Goal: Task Accomplishment & Management: Use online tool/utility

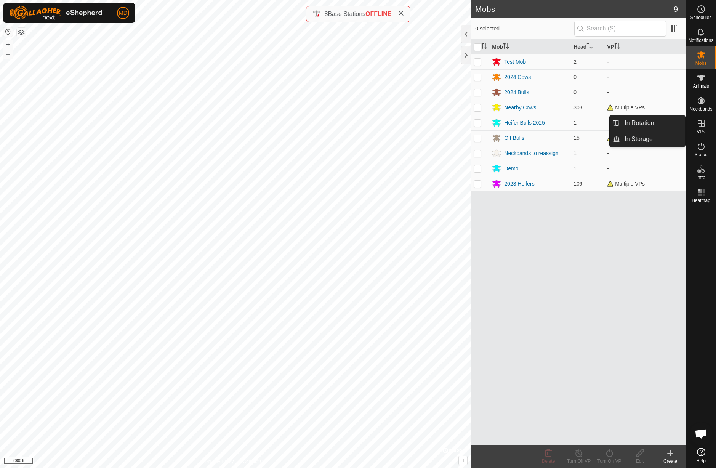
click at [702, 127] on icon at bounding box center [701, 123] width 7 height 7
click at [655, 122] on link "In Rotation" at bounding box center [652, 123] width 65 height 15
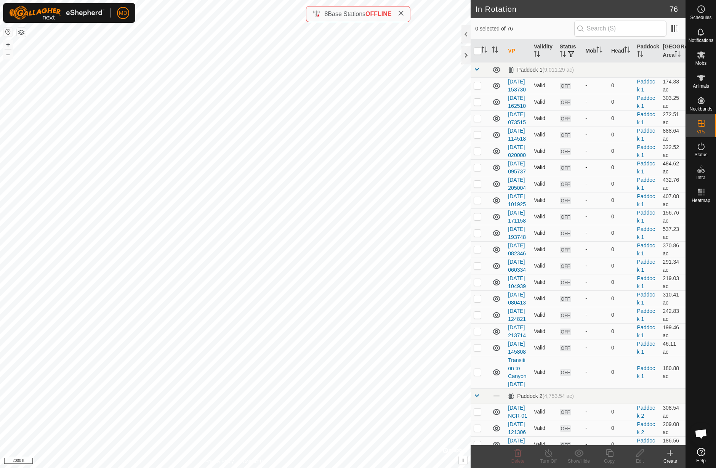
checkbox input "true"
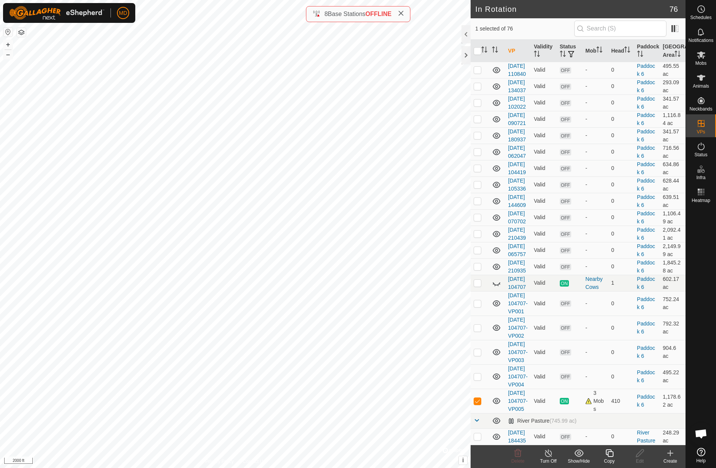
scroll to position [1549, 0]
click at [517, 390] on link "[DATE] 104707-VP005" at bounding box center [517, 401] width 19 height 22
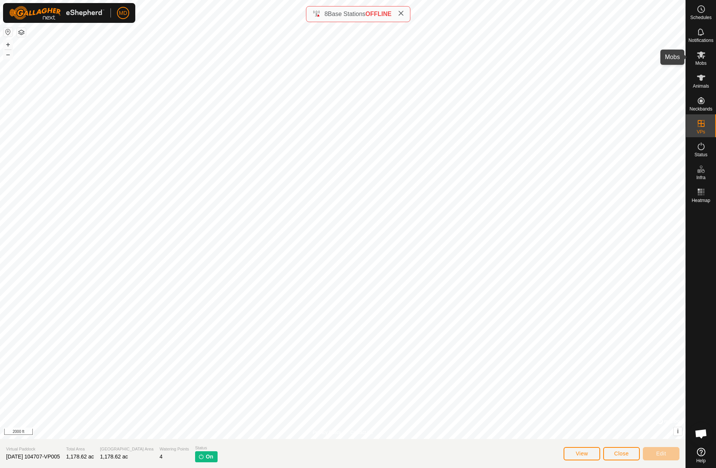
click at [702, 59] on es-mob-svg-icon at bounding box center [702, 55] width 14 height 12
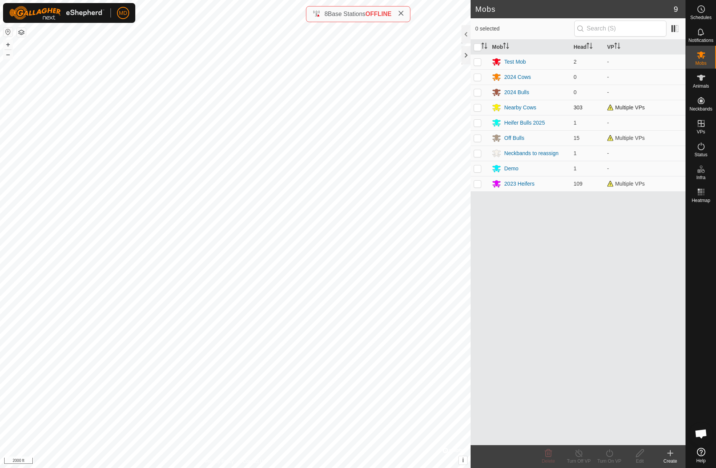
click at [479, 109] on p-checkbox at bounding box center [478, 107] width 8 height 6
checkbox input "true"
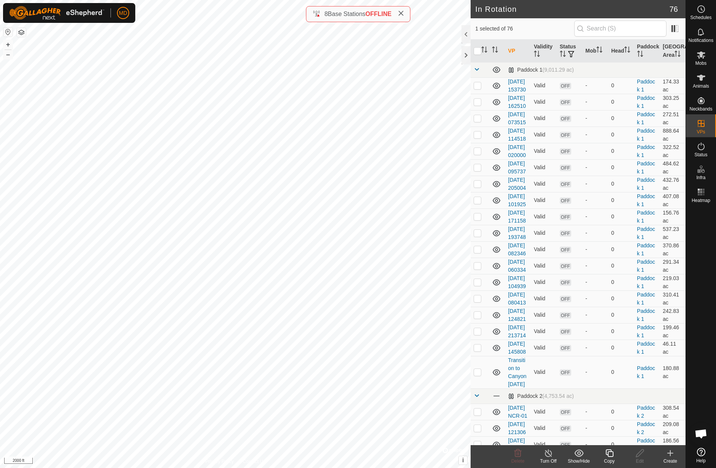
checkbox input "true"
checkbox input "false"
checkbox input "true"
checkbox input "false"
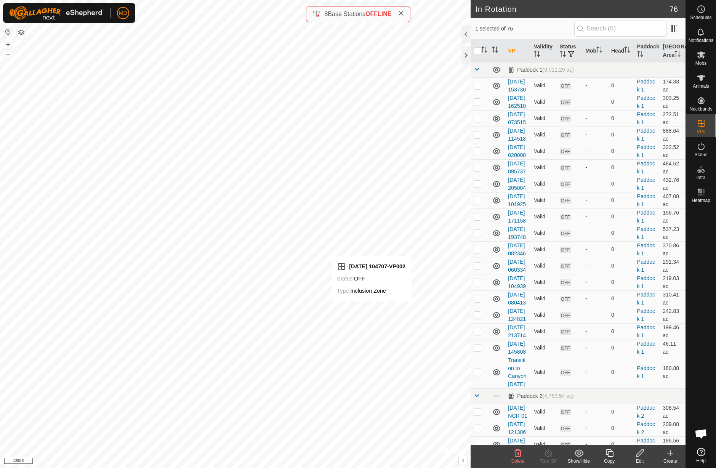
checkbox input "true"
click at [703, 193] on icon at bounding box center [701, 192] width 9 height 9
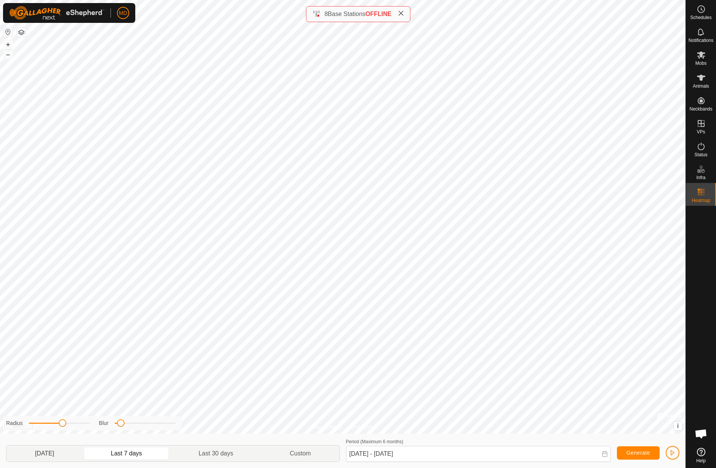
click at [54, 455] on p-togglebutton "[DATE]" at bounding box center [44, 454] width 76 height 16
type input "[DATE] - [DATE]"
click at [632, 457] on button "Generate" at bounding box center [638, 452] width 43 height 13
click at [637, 454] on span "Generate" at bounding box center [639, 453] width 24 height 6
click at [636, 455] on span "Generate" at bounding box center [639, 453] width 24 height 6
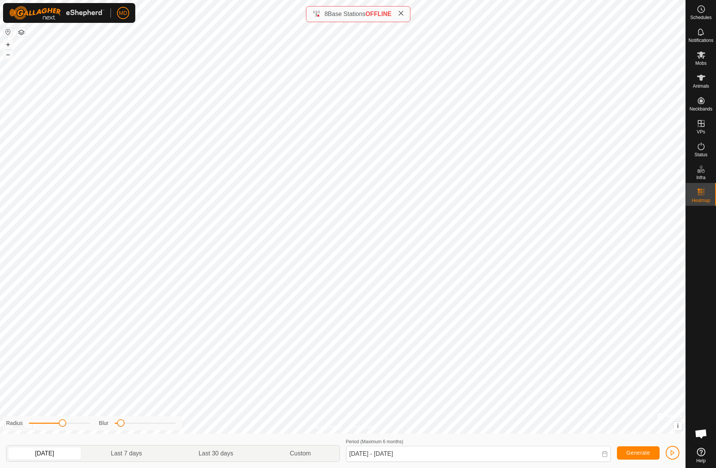
click at [675, 454] on span "button" at bounding box center [673, 453] width 6 height 6
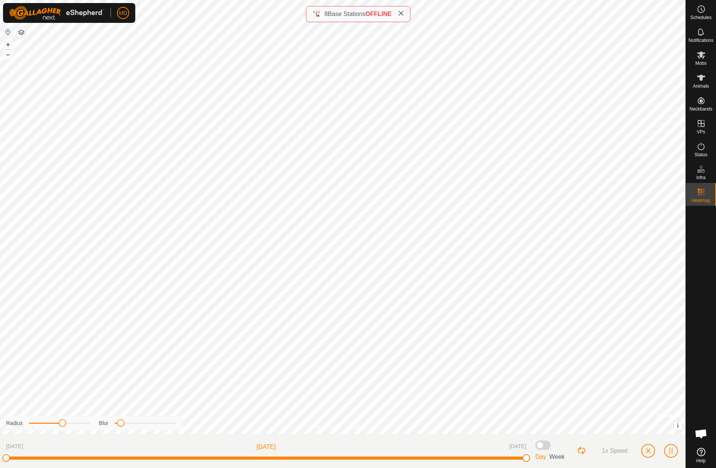
click at [545, 447] on span at bounding box center [543, 445] width 15 height 9
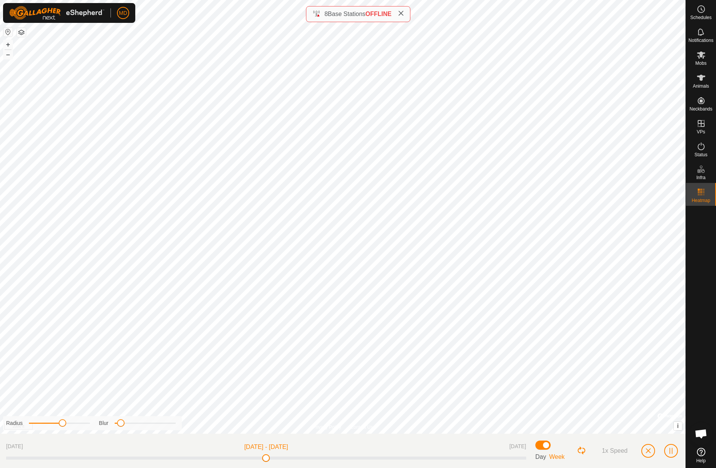
click at [583, 451] on button "Loop Button" at bounding box center [582, 451] width 10 height 10
click at [617, 452] on span "1x Speed" at bounding box center [615, 451] width 26 height 7
click at [617, 453] on span "2x Speed" at bounding box center [615, 451] width 26 height 7
click at [671, 452] on span "button" at bounding box center [671, 451] width 6 height 6
click at [649, 453] on span "button" at bounding box center [648, 451] width 6 height 6
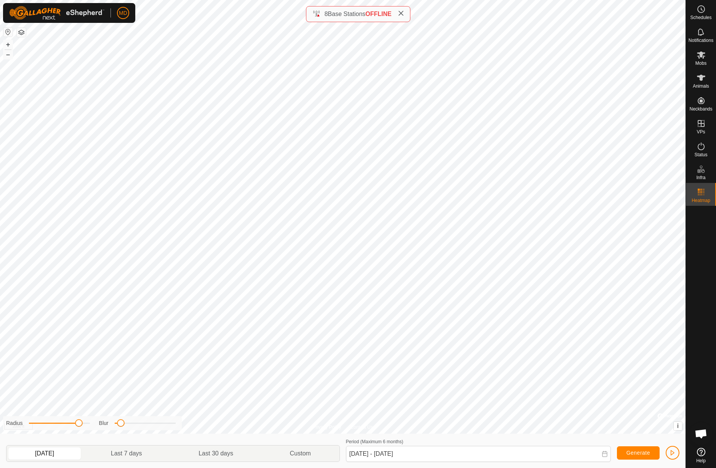
drag, startPoint x: 63, startPoint y: 425, endPoint x: 80, endPoint y: 427, distance: 17.6
click at [80, 427] on span at bounding box center [79, 423] width 8 height 8
drag, startPoint x: 80, startPoint y: 427, endPoint x: 92, endPoint y: 441, distance: 19.0
click at [92, 441] on div "Radius Blur [DATE] Last 7 days Last 30 days Custom Period (Maximum 6 months) [D…" at bounding box center [343, 451] width 686 height 34
drag, startPoint x: 92, startPoint y: 427, endPoint x: 69, endPoint y: 424, distance: 23.1
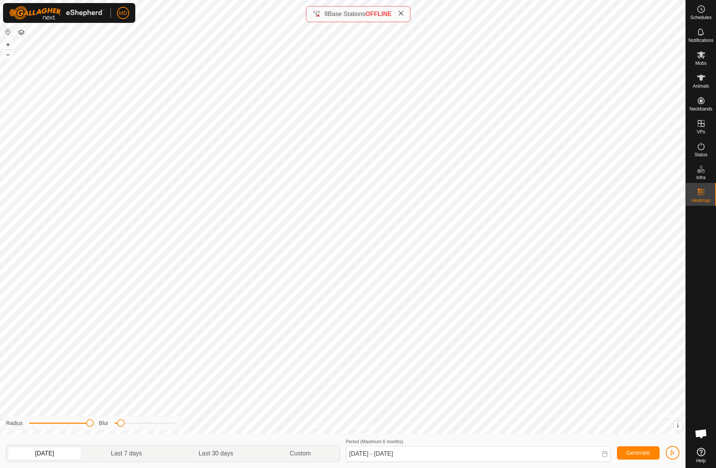
click at [68, 423] on div "Radius Blur" at bounding box center [92, 423] width 179 height 14
click at [86, 423] on span at bounding box center [90, 423] width 8 height 8
drag, startPoint x: 121, startPoint y: 424, endPoint x: 142, endPoint y: 424, distance: 21.4
click at [142, 424] on span at bounding box center [142, 423] width 8 height 8
drag, startPoint x: 142, startPoint y: 424, endPoint x: 159, endPoint y: 426, distance: 16.9
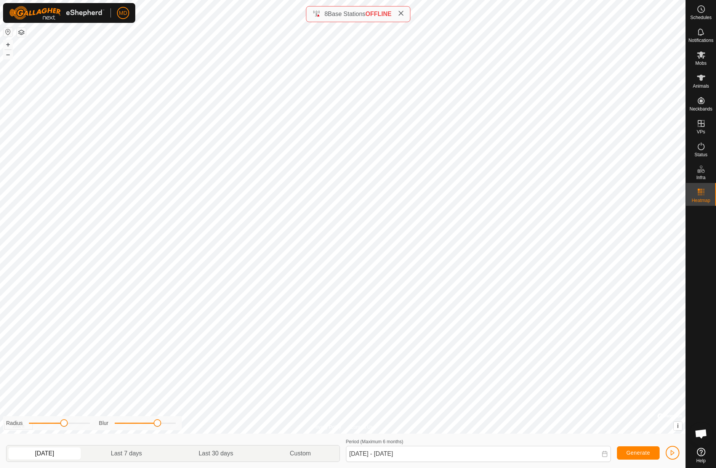
click at [159, 426] on span at bounding box center [158, 423] width 8 height 8
drag, startPoint x: 159, startPoint y: 426, endPoint x: 177, endPoint y: 427, distance: 18.3
click at [177, 427] on span at bounding box center [174, 423] width 8 height 8
click at [100, 409] on div "Privacy Policy Contact Us WP 23 Type: trough Capacity: 100L Water Level: 100% D…" at bounding box center [343, 234] width 686 height 468
drag, startPoint x: 115, startPoint y: 426, endPoint x: 141, endPoint y: 427, distance: 25.9
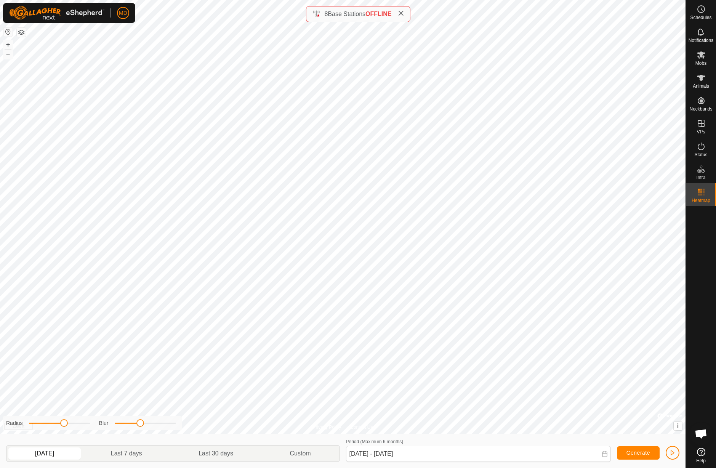
click at [141, 427] on span at bounding box center [140, 423] width 8 height 8
click at [639, 456] on button "Generate" at bounding box center [638, 452] width 43 height 13
click at [641, 451] on span "Generate" at bounding box center [639, 453] width 24 height 6
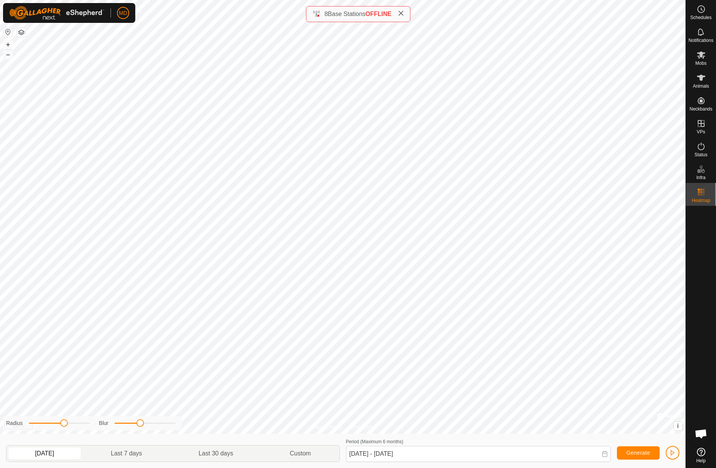
click at [675, 454] on span "button" at bounding box center [673, 453] width 6 height 6
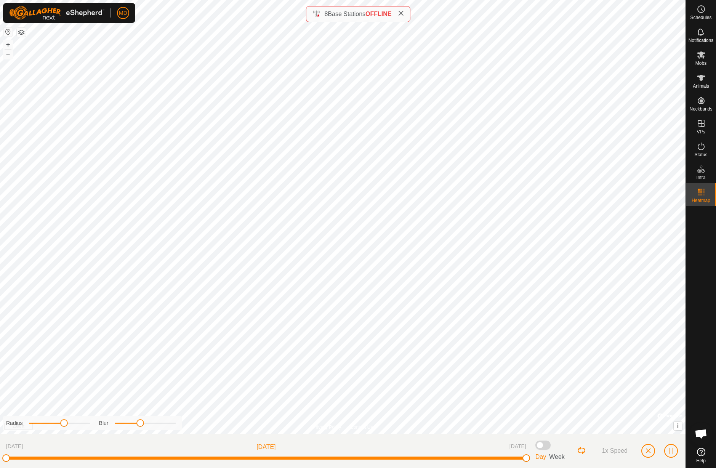
click at [649, 452] on span "button" at bounding box center [648, 451] width 6 height 6
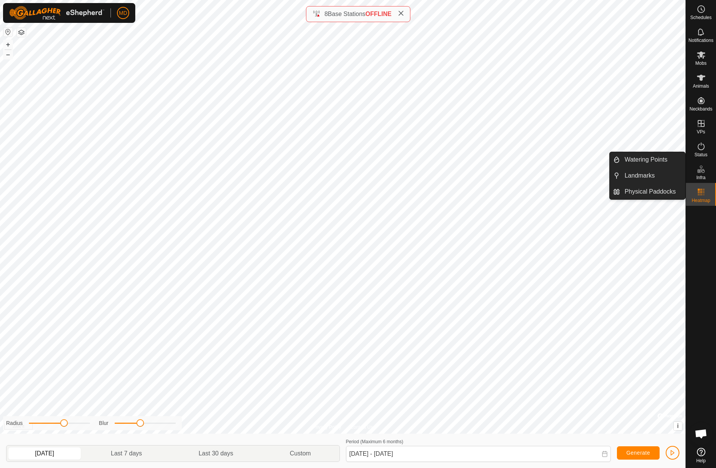
click at [702, 173] on icon at bounding box center [701, 169] width 9 height 9
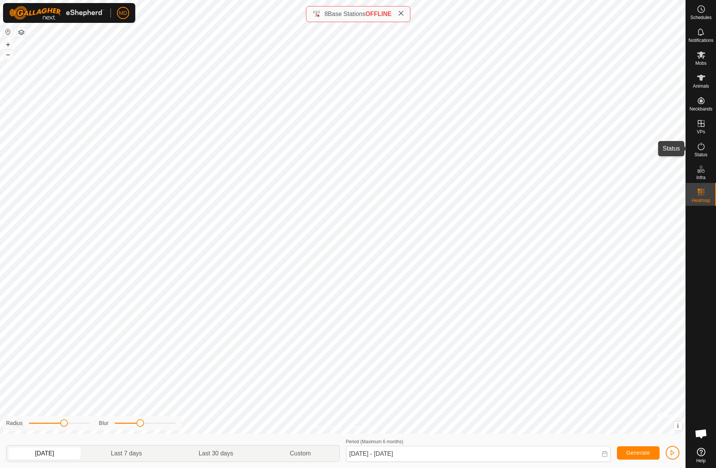
click at [702, 148] on icon at bounding box center [701, 146] width 9 height 9
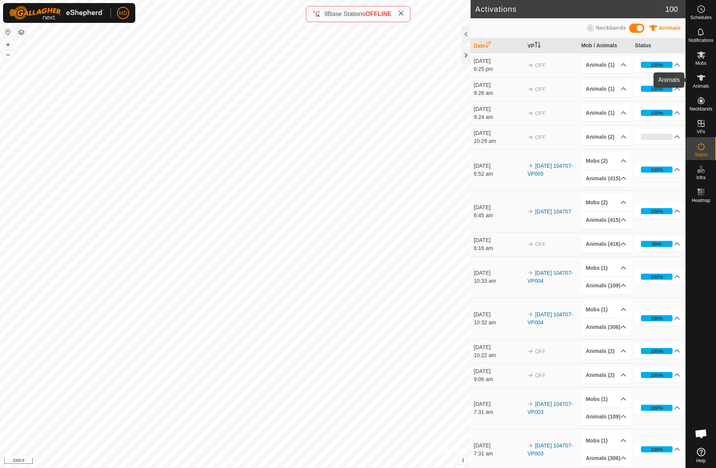
click at [702, 79] on icon at bounding box center [701, 78] width 8 height 6
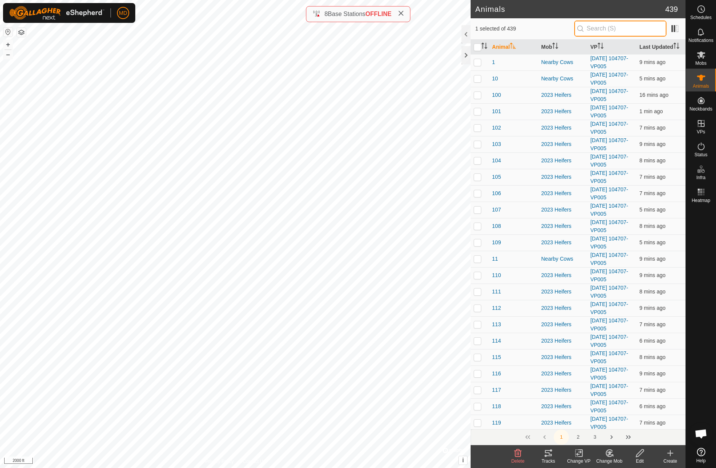
click at [609, 27] on input "text" at bounding box center [621, 29] width 92 height 16
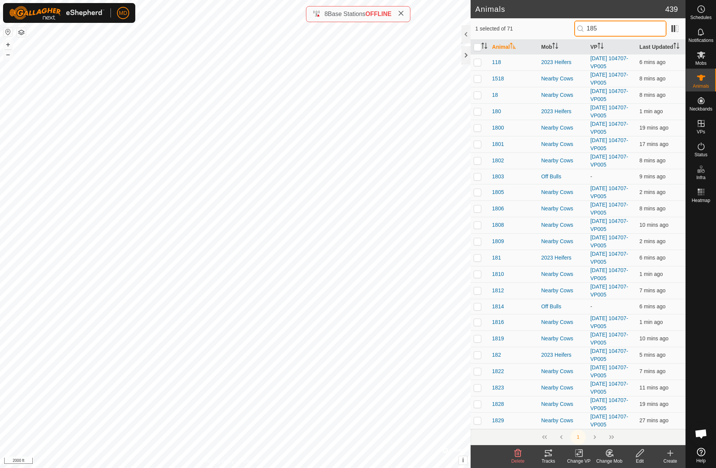
type input "1853"
checkbox input "true"
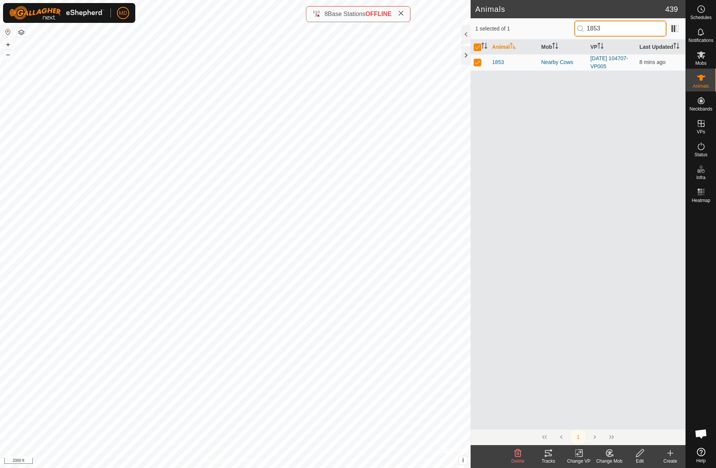
type input "1853"
click at [549, 458] on icon at bounding box center [548, 453] width 9 height 9
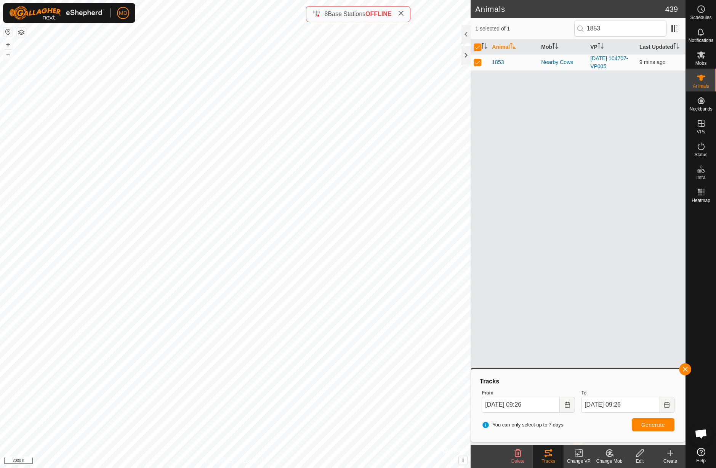
click at [479, 62] on p-checkbox at bounding box center [478, 62] width 8 height 6
checkbox input "false"
click at [617, 29] on input "1853" at bounding box center [621, 29] width 92 height 16
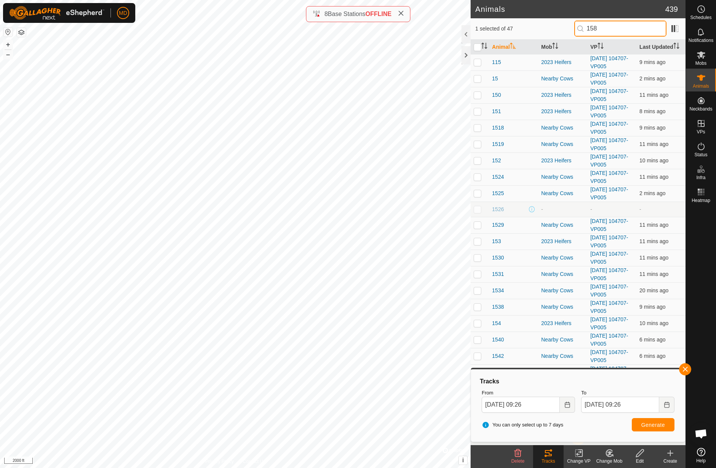
type input "1588"
checkbox input "true"
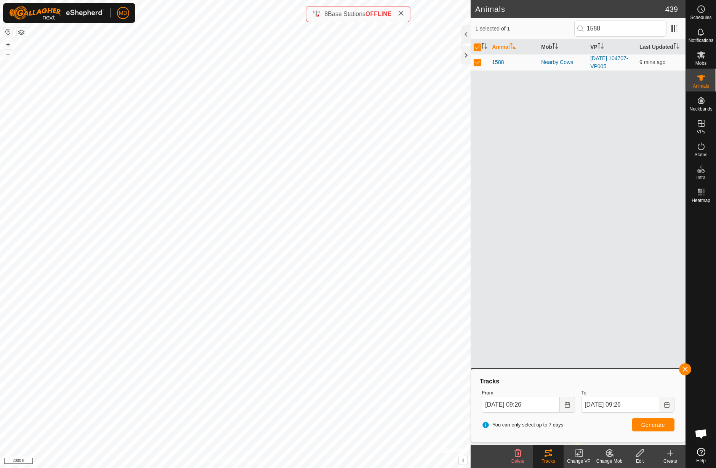
click at [655, 427] on span "Generate" at bounding box center [654, 425] width 24 height 6
click at [615, 28] on input "1588" at bounding box center [621, 29] width 92 height 16
type input "1"
checkbox input "false"
type input "1858"
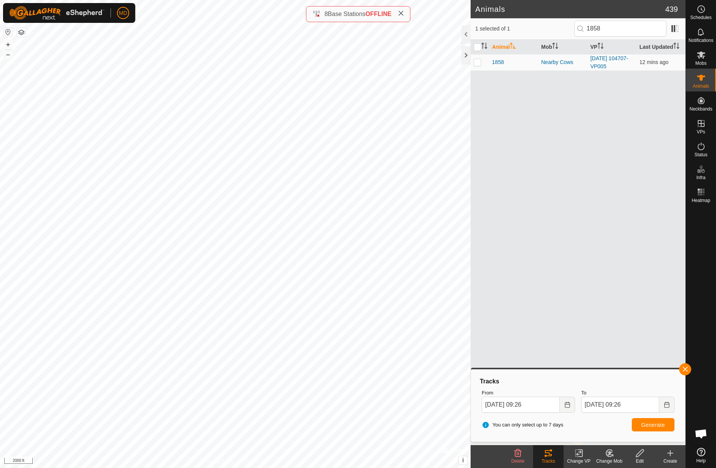
click at [648, 427] on span "Generate" at bounding box center [654, 425] width 24 height 6
click at [478, 63] on p-checkbox at bounding box center [478, 62] width 8 height 6
click at [652, 425] on span "Generate" at bounding box center [654, 425] width 24 height 6
checkbox input "false"
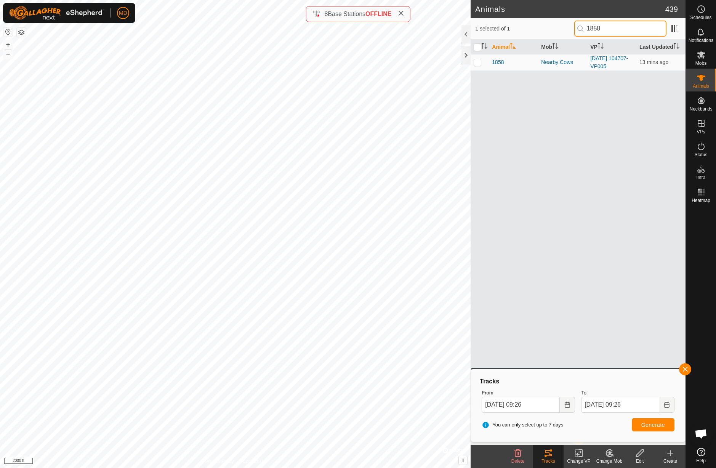
click at [618, 29] on input "1858" at bounding box center [621, 29] width 92 height 16
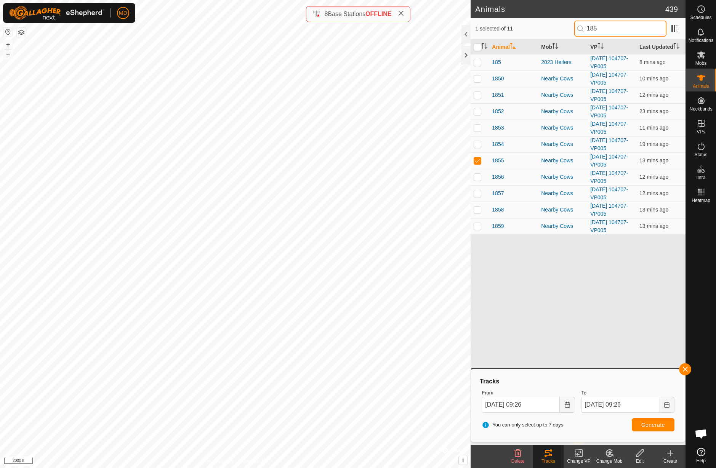
type input "1855"
checkbox input "true"
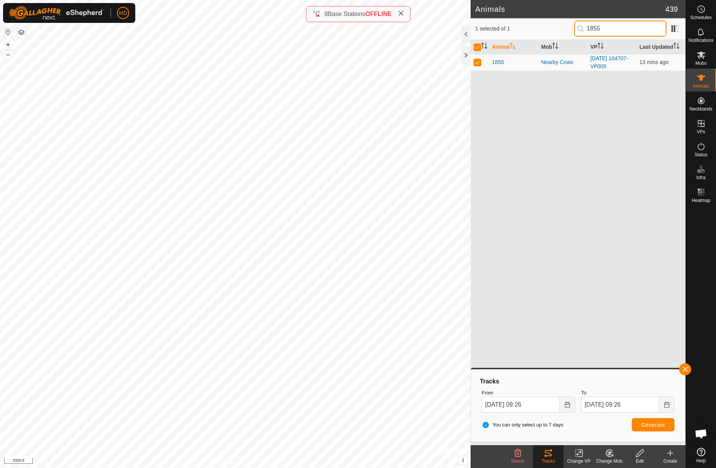
type input "1855"
click at [650, 425] on span "Generate" at bounding box center [654, 425] width 24 height 6
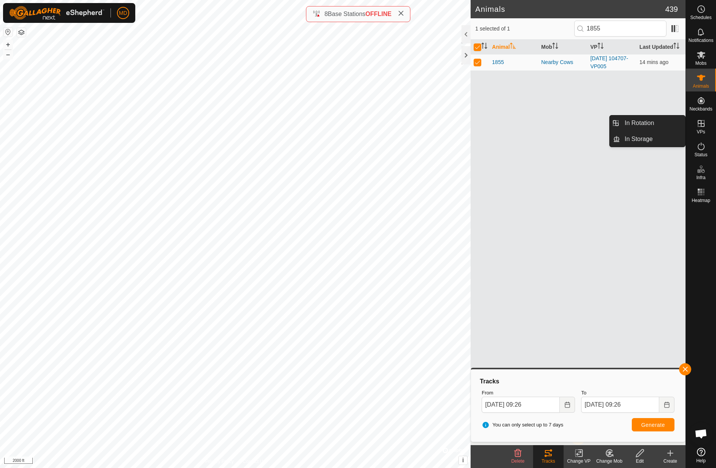
click at [702, 124] on icon at bounding box center [701, 123] width 7 height 7
click at [672, 122] on link "In Rotation" at bounding box center [652, 123] width 65 height 15
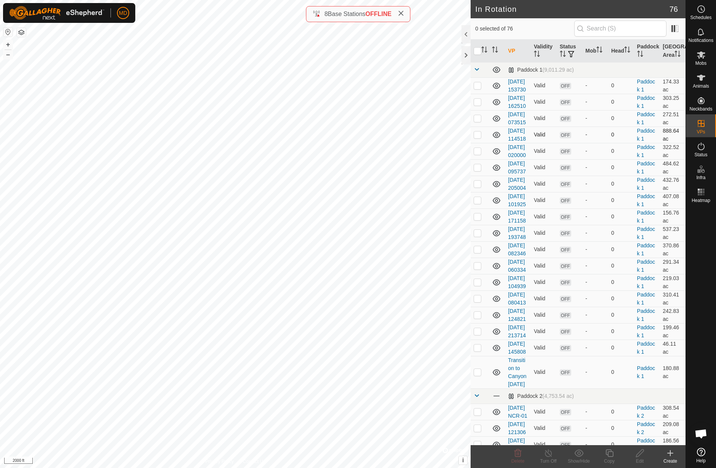
checkbox input "true"
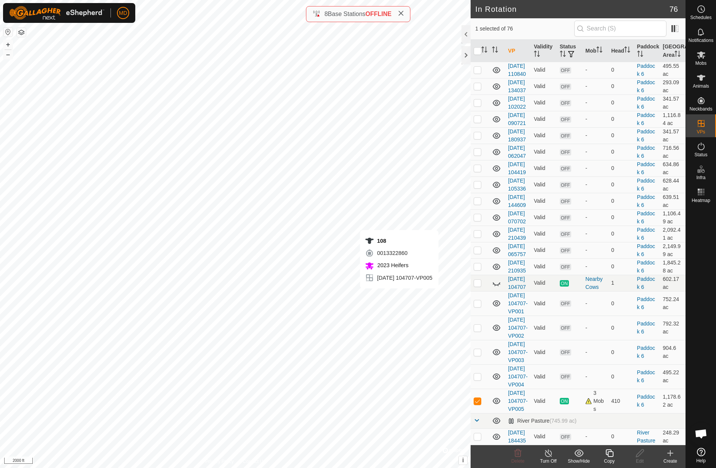
scroll to position [1549, 0]
click at [611, 454] on icon at bounding box center [610, 453] width 10 height 9
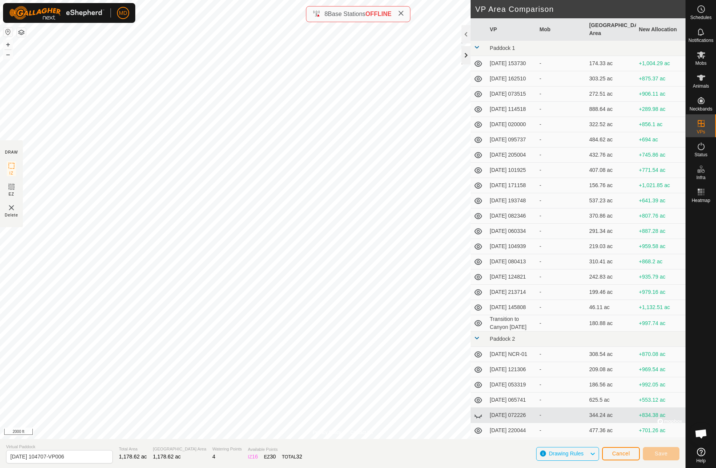
click at [467, 54] on div at bounding box center [466, 55] width 9 height 18
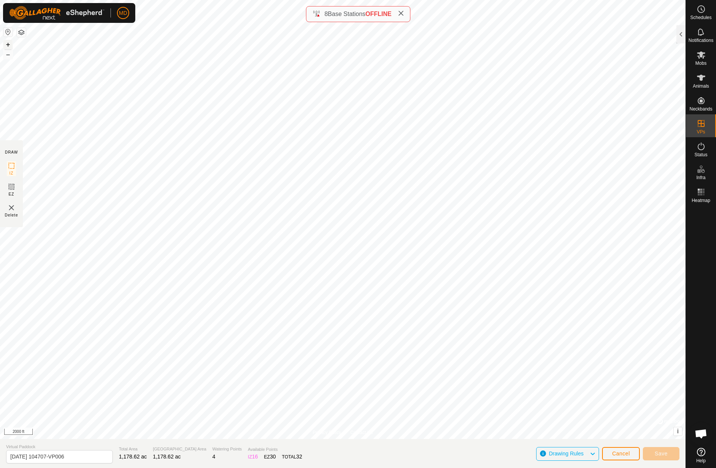
click at [8, 45] on button "+" at bounding box center [7, 44] width 9 height 9
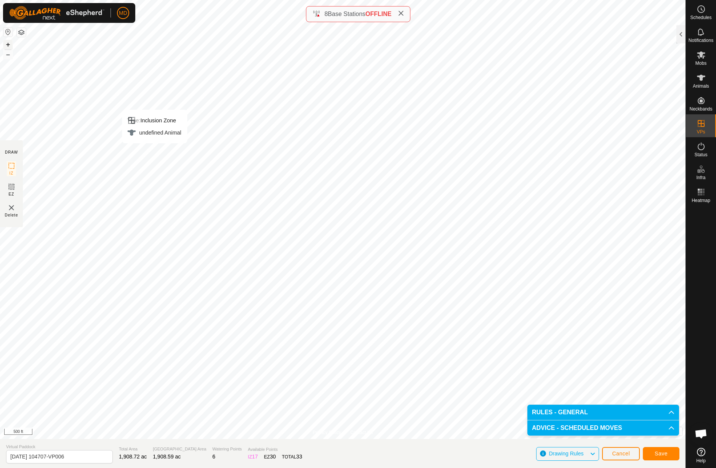
click at [188, 230] on div "Type: Inclusion Zone undefined Animal + – ⇧ i © Mapbox , © OpenStreetMap , Impr…" at bounding box center [343, 219] width 686 height 439
click at [8, 45] on button "+" at bounding box center [7, 44] width 9 height 9
click at [10, 56] on button "–" at bounding box center [7, 54] width 9 height 9
click at [7, 56] on button "–" at bounding box center [7, 54] width 9 height 9
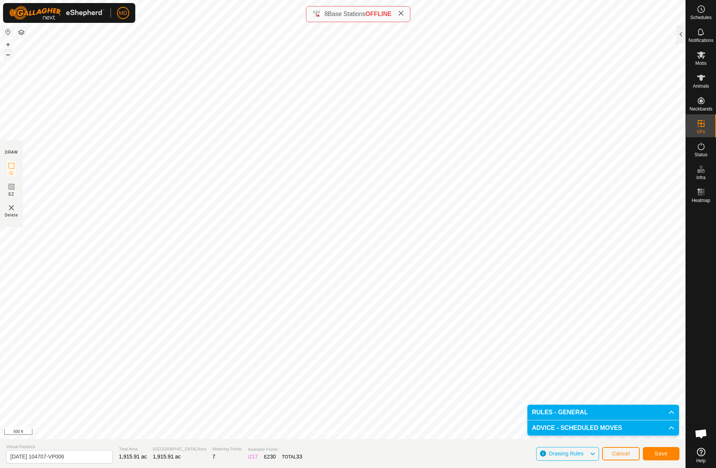
click at [7, 56] on button "–" at bounding box center [7, 54] width 9 height 9
click at [663, 456] on span "Save" at bounding box center [661, 454] width 13 height 6
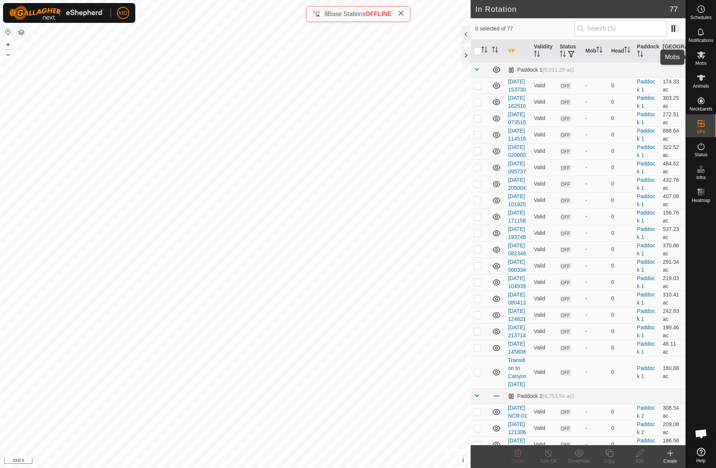
click at [702, 56] on icon at bounding box center [701, 54] width 8 height 7
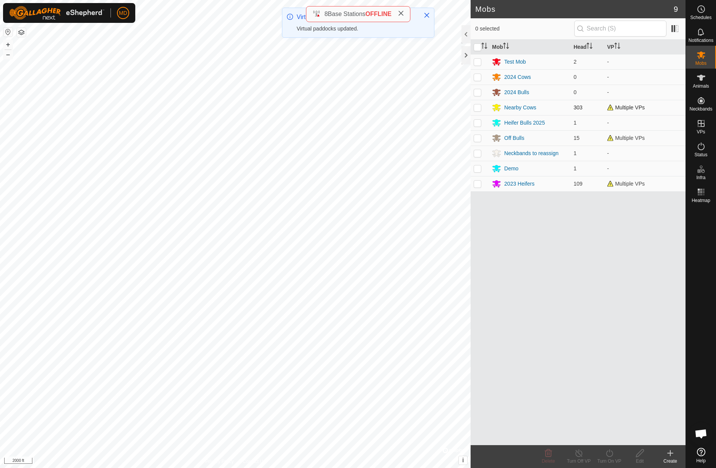
click at [480, 108] on p-checkbox at bounding box center [478, 107] width 8 height 6
checkbox input "true"
click at [479, 185] on p-checkbox at bounding box center [478, 184] width 8 height 6
checkbox input "true"
click at [612, 454] on icon at bounding box center [610, 453] width 10 height 9
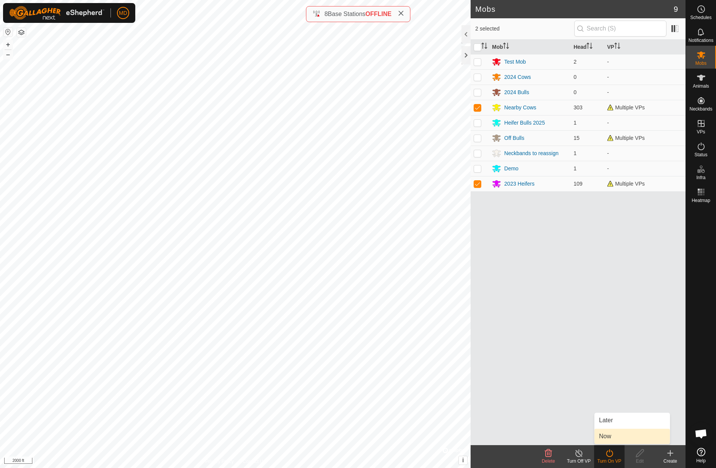
click at [616, 438] on link "Now" at bounding box center [632, 436] width 75 height 15
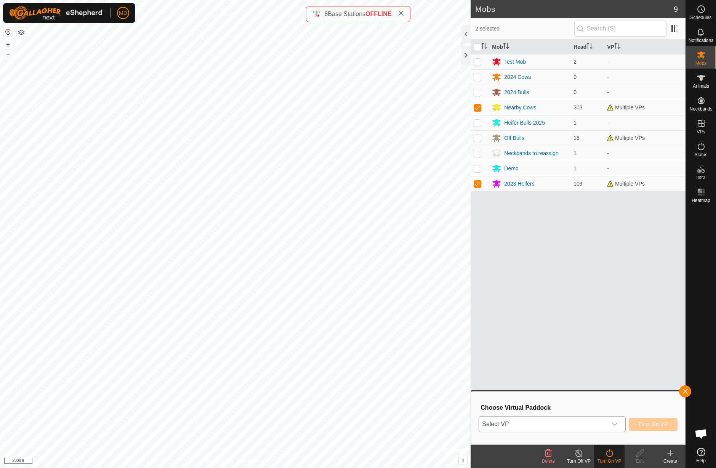
click at [615, 425] on icon "dropdown trigger" at bounding box center [614, 424] width 5 height 3
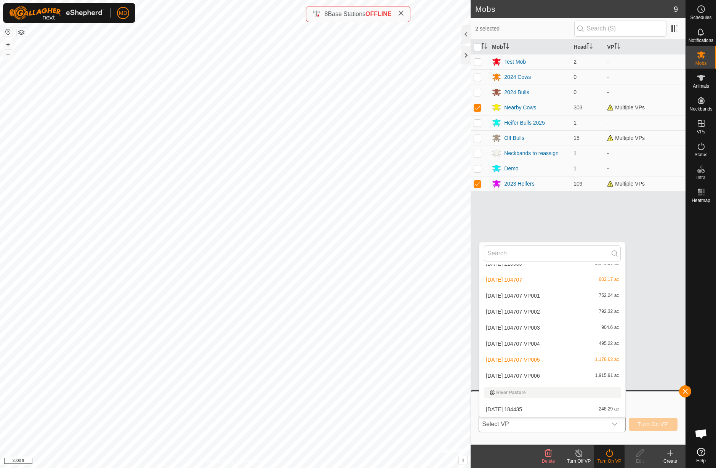
scroll to position [1150, 0]
click at [541, 378] on li "[DATE] 104707-VP006 1,915.91 ac" at bounding box center [553, 375] width 146 height 15
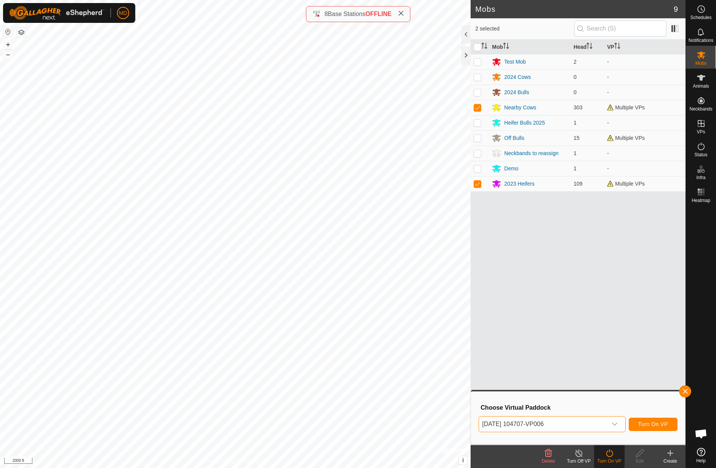
click at [644, 429] on button "Turn On VP" at bounding box center [653, 424] width 49 height 13
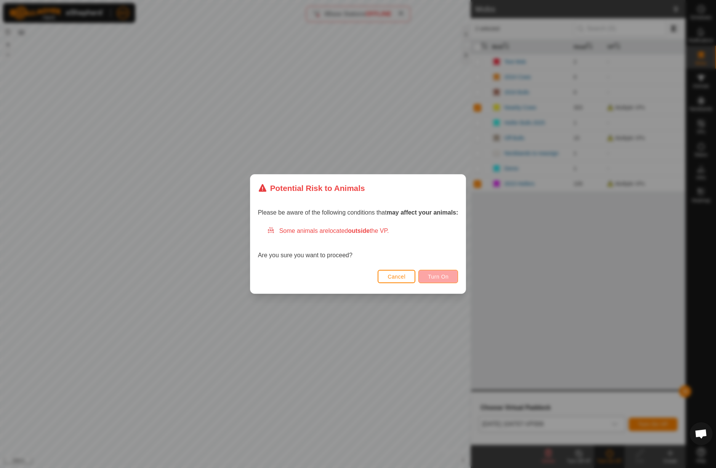
click at [445, 278] on span "Turn On" at bounding box center [438, 277] width 21 height 6
